Goal: Find specific page/section: Find specific page/section

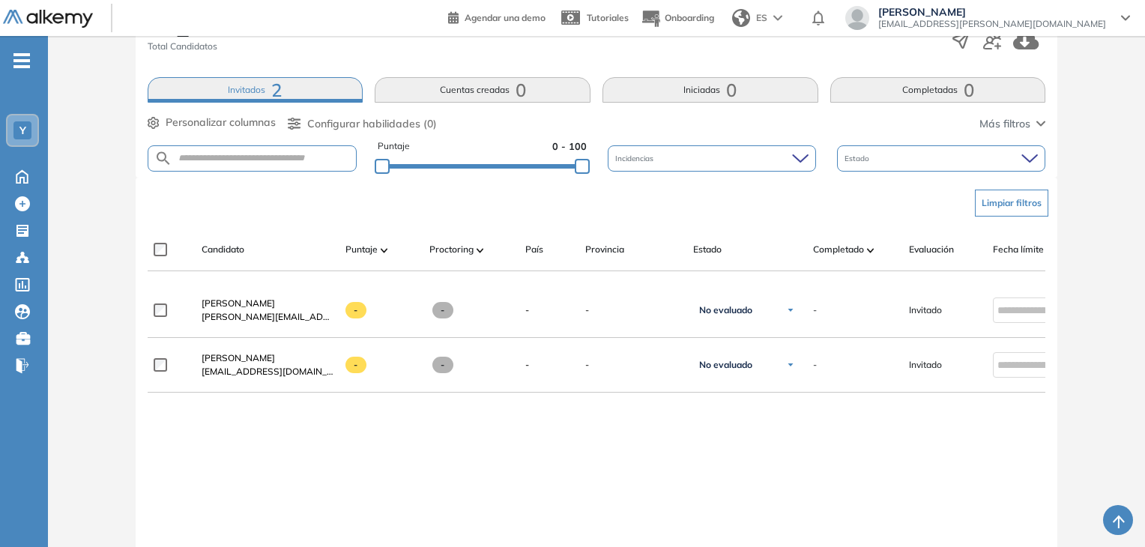
click at [273, 90] on span "2" at bounding box center [276, 90] width 10 height 0
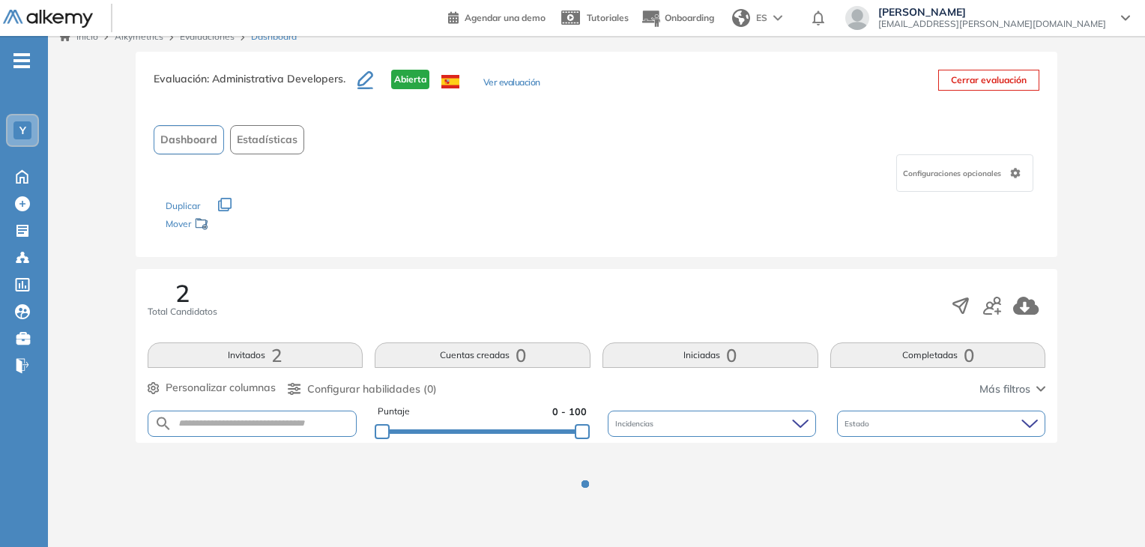
scroll to position [280, 0]
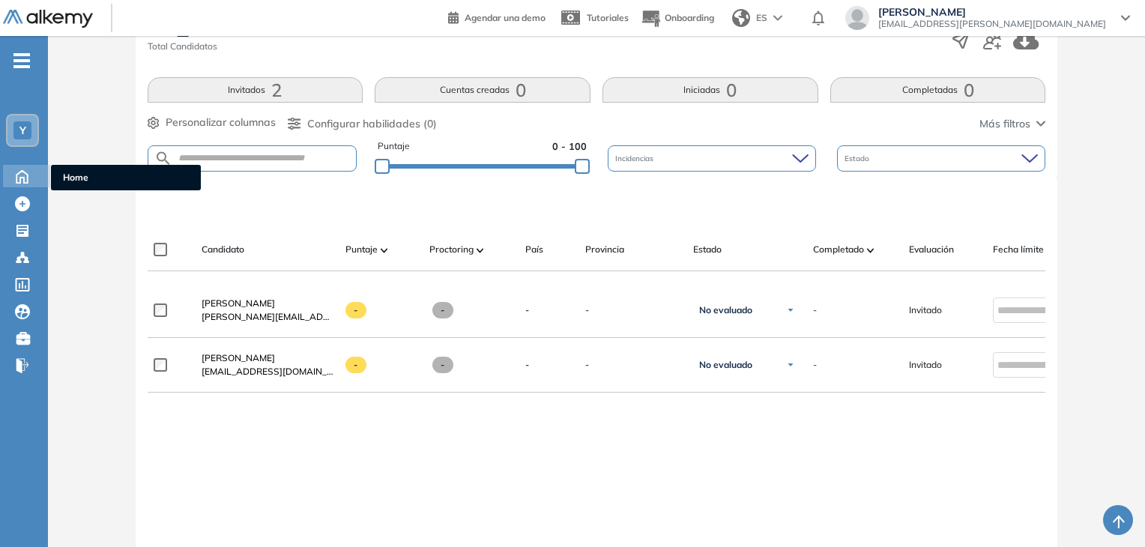
click at [25, 172] on icon at bounding box center [21, 176] width 11 height 13
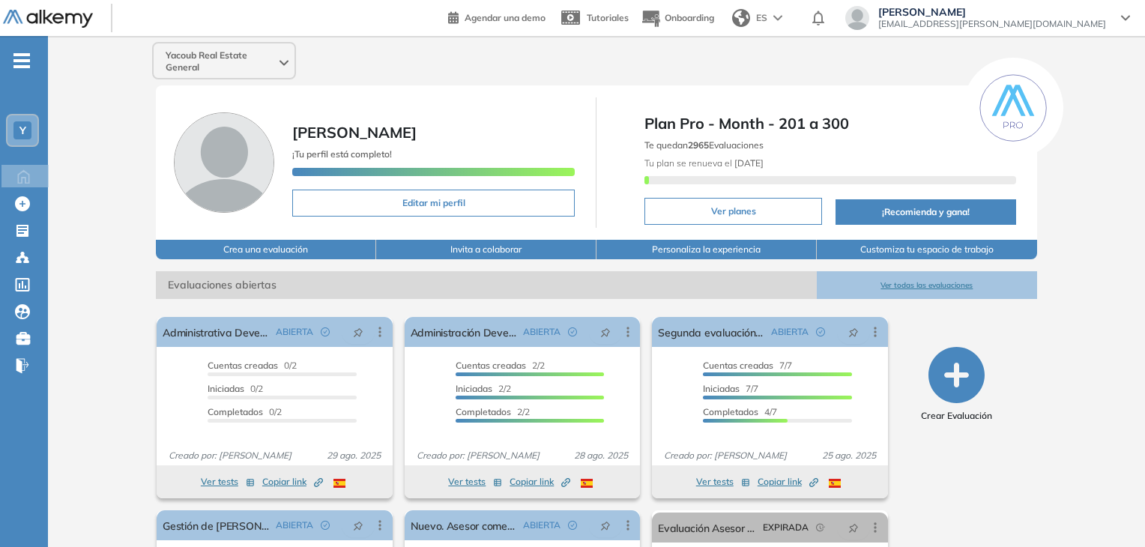
scroll to position [75, 0]
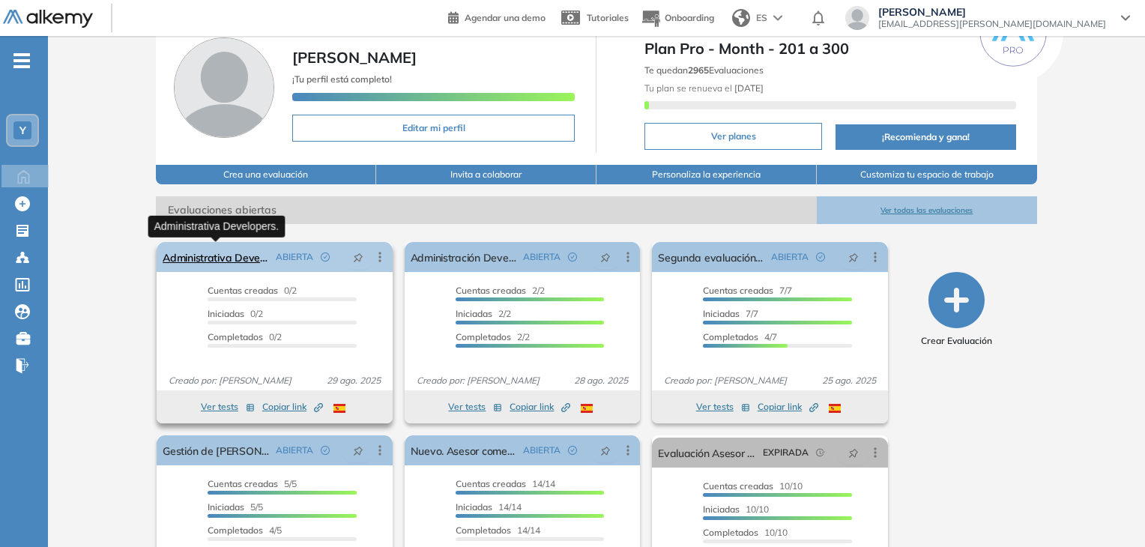
click at [239, 260] on link "Administrativa Developers." at bounding box center [216, 257] width 106 height 30
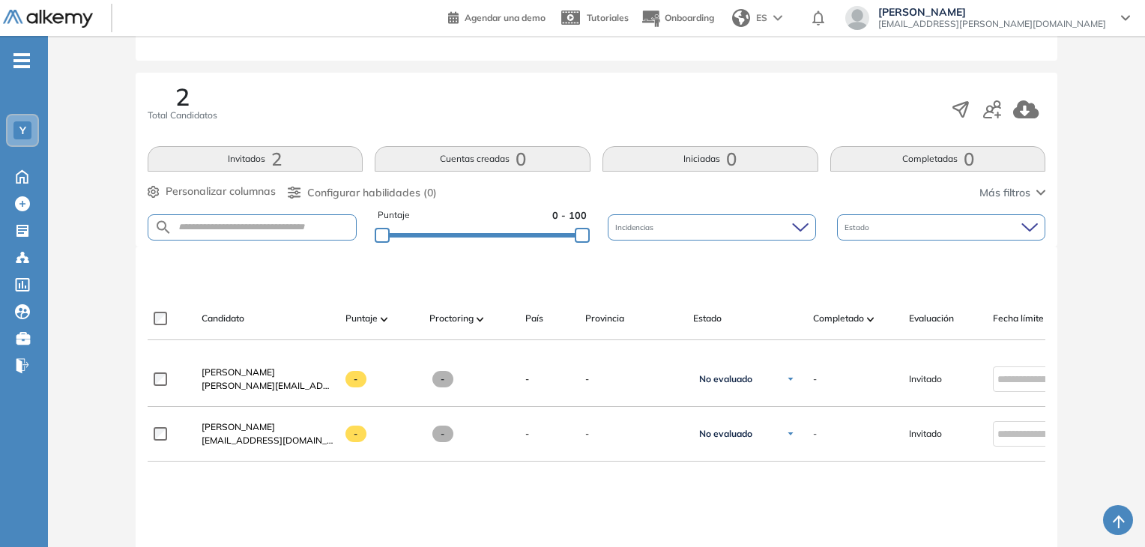
scroll to position [225, 0]
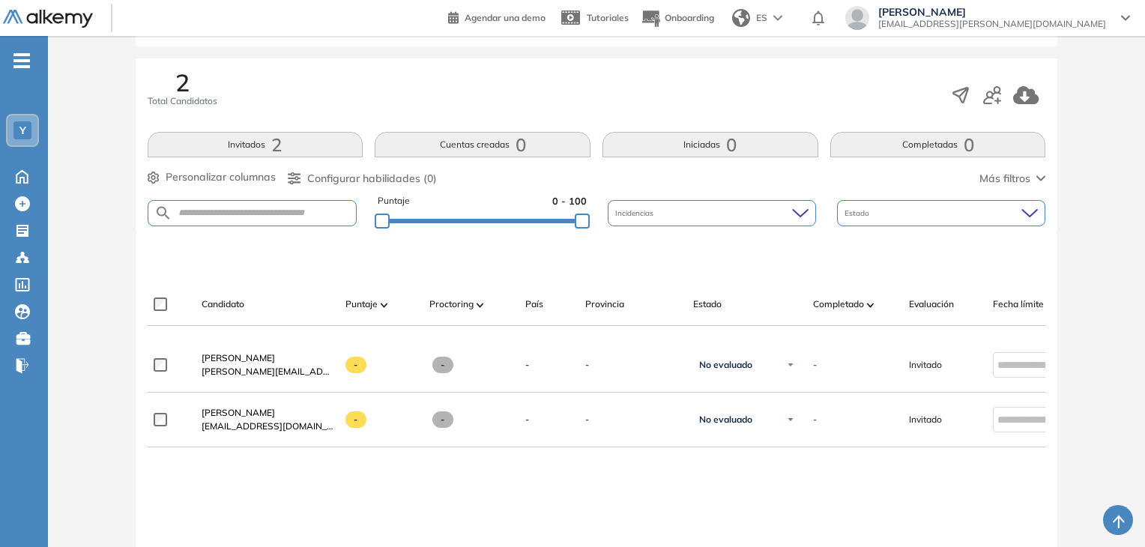
click at [273, 145] on span "2" at bounding box center [276, 145] width 10 height 0
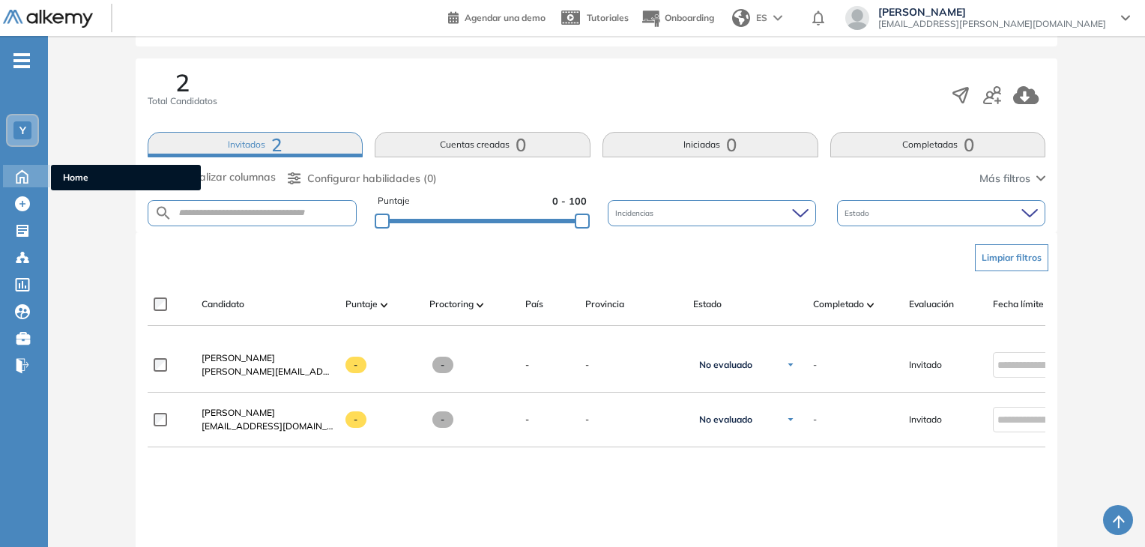
click at [18, 175] on icon at bounding box center [22, 175] width 26 height 18
